Goal: Communication & Community: Participate in discussion

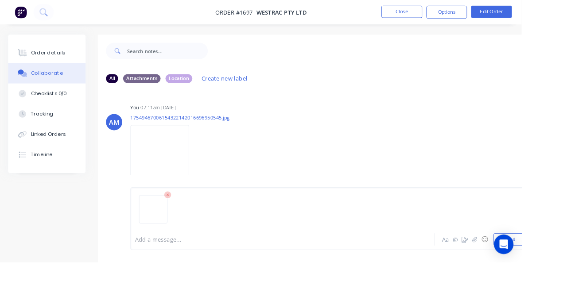
click at [555, 267] on button "Send" at bounding box center [554, 260] width 35 height 13
click at [459, 14] on button "Close" at bounding box center [437, 12] width 44 height 13
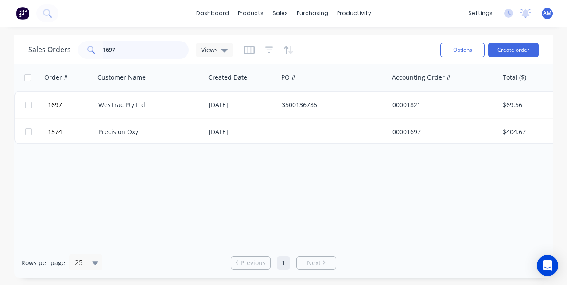
click at [129, 49] on input "1697" at bounding box center [146, 50] width 86 height 18
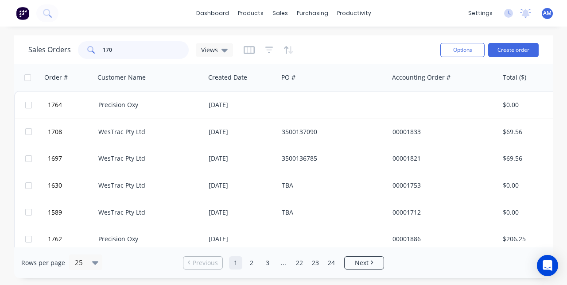
type input "1704"
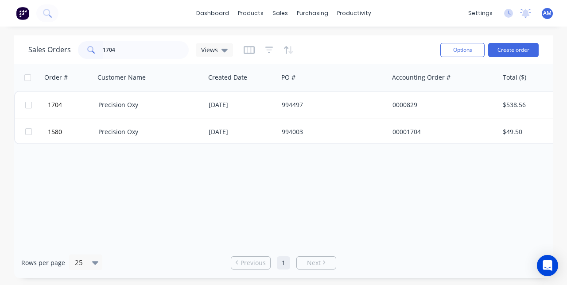
click at [70, 106] on button "1704" at bounding box center [71, 105] width 53 height 27
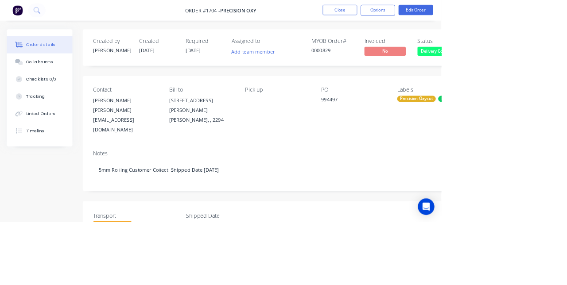
click at [459, 14] on button "Close" at bounding box center [437, 12] width 44 height 13
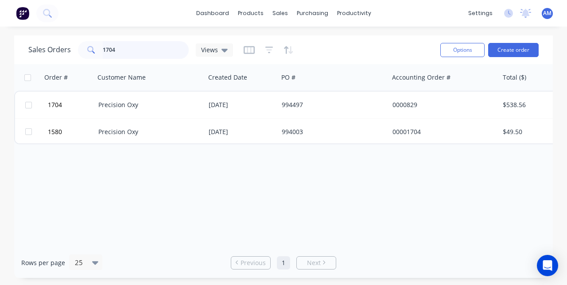
click at [127, 53] on input "1704" at bounding box center [146, 50] width 86 height 18
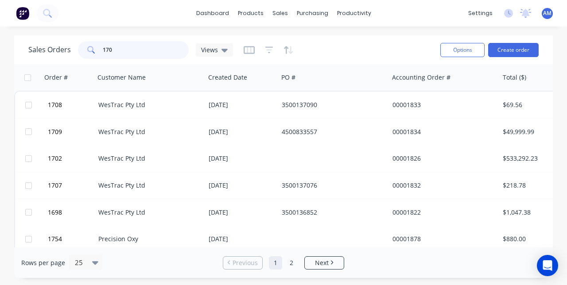
type input "1708"
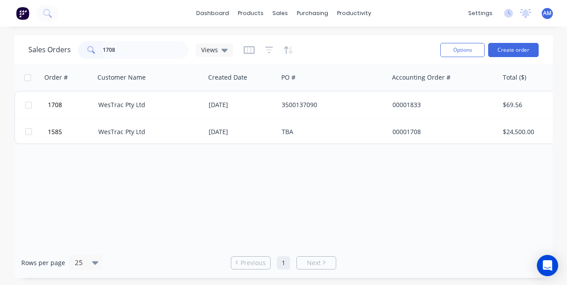
click at [97, 108] on button "1708" at bounding box center [71, 105] width 53 height 27
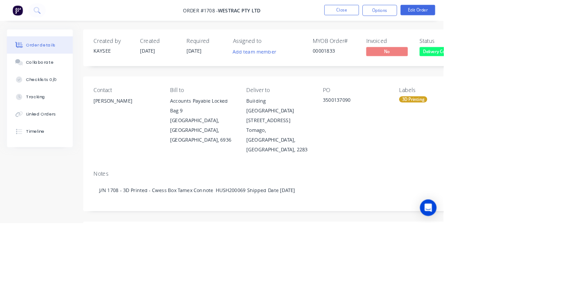
click at [50, 88] on button "Collaborate" at bounding box center [51, 80] width 84 height 22
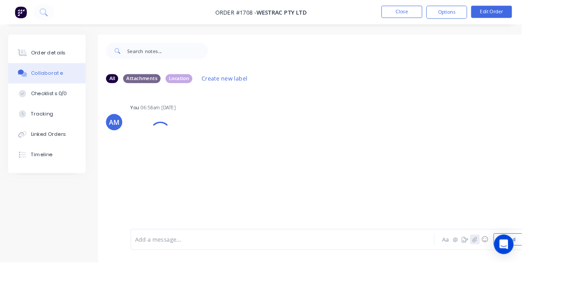
click at [517, 266] on button "button" at bounding box center [516, 260] width 11 height 11
click at [559, 267] on button "Send" at bounding box center [554, 260] width 35 height 13
